Goal: Find specific page/section: Find specific page/section

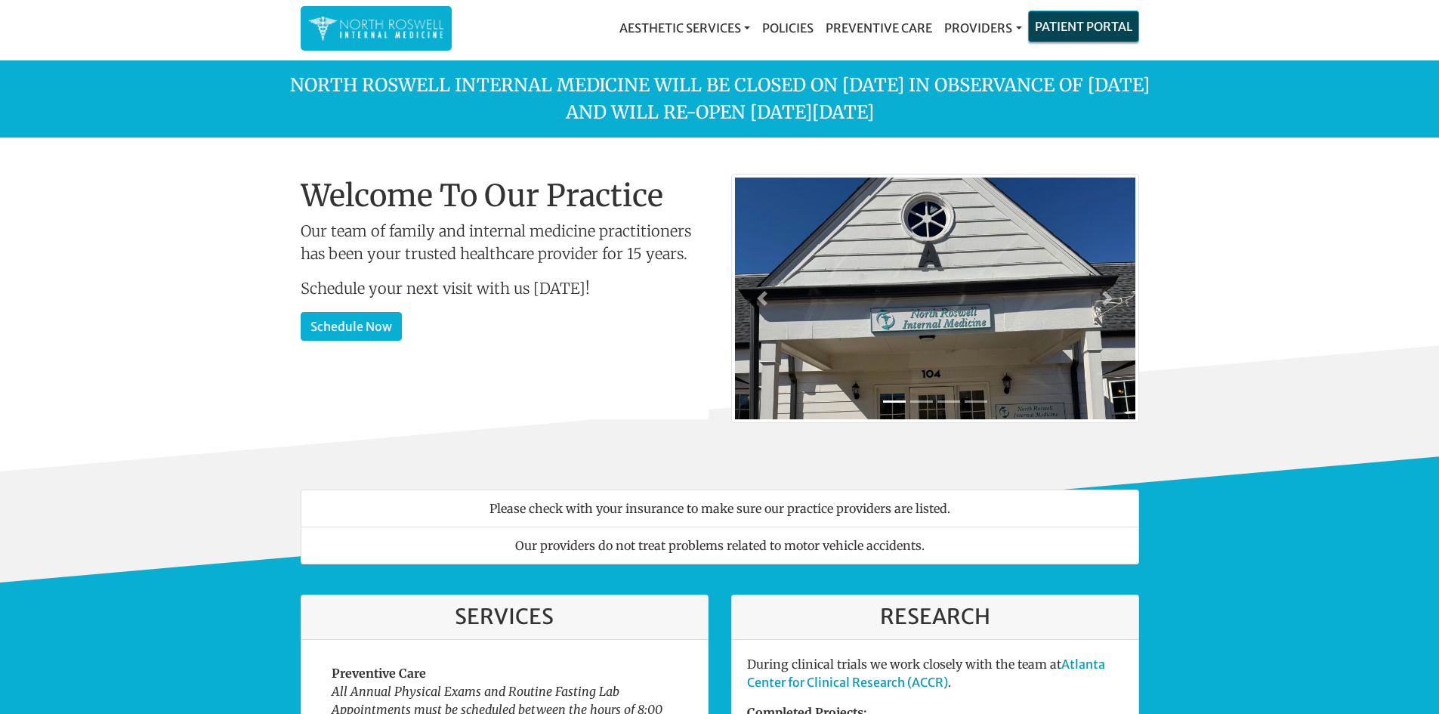
click at [1087, 33] on link "Patient Portal" at bounding box center [1084, 26] width 110 height 30
click at [1085, 29] on link "Patient Portal" at bounding box center [1084, 26] width 110 height 30
click at [955, 28] on link "Providers" at bounding box center [982, 28] width 89 height 30
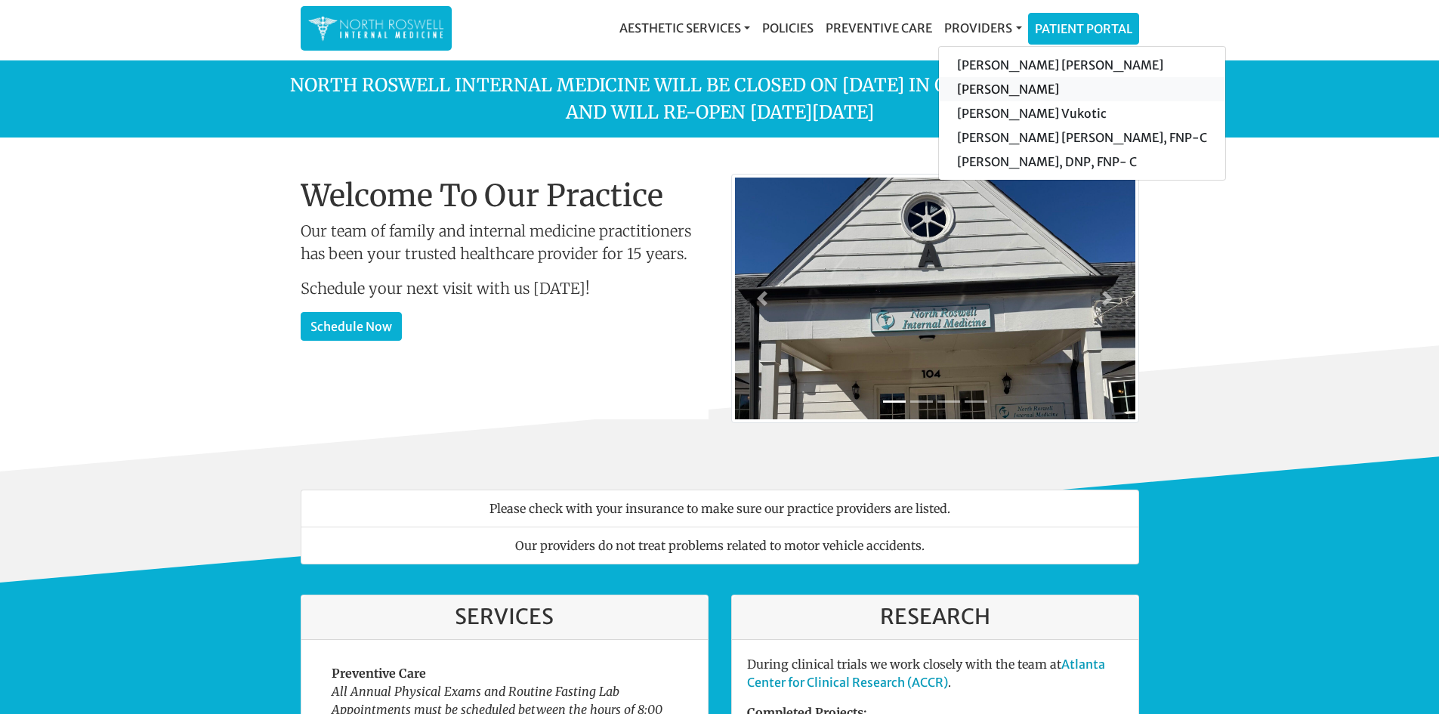
click at [985, 97] on link "[PERSON_NAME]" at bounding box center [1082, 89] width 286 height 24
